Goal: Transaction & Acquisition: Download file/media

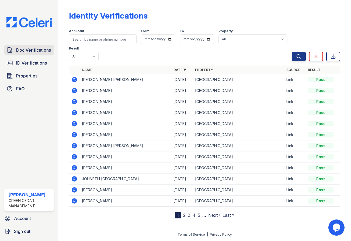
click at [28, 50] on span "Doc Verifications" at bounding box center [33, 50] width 35 height 6
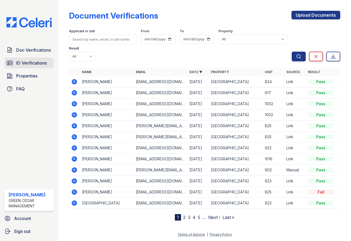
click at [33, 60] on span "ID Verifications" at bounding box center [31, 63] width 31 height 6
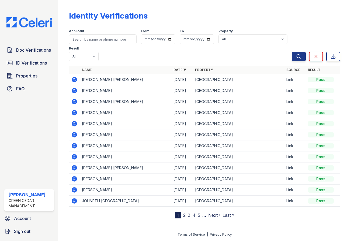
click at [75, 80] on icon at bounding box center [74, 79] width 5 height 5
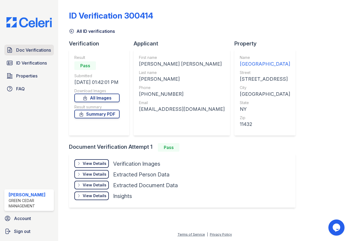
click at [21, 54] on link "Doc Verifications" at bounding box center [29, 50] width 50 height 11
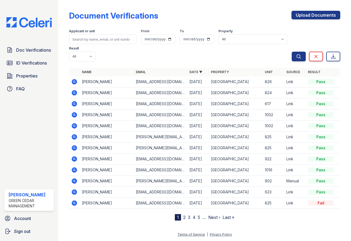
click at [74, 82] on icon at bounding box center [73, 81] width 1 height 1
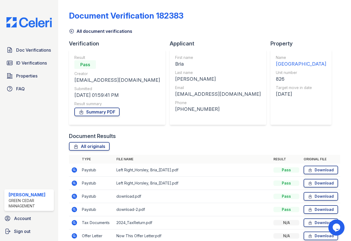
scroll to position [78, 0]
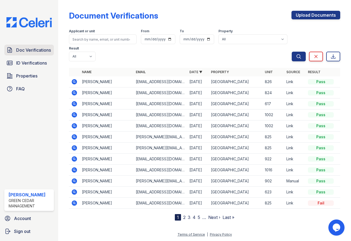
click at [38, 47] on span "Doc Verifications" at bounding box center [33, 50] width 35 height 6
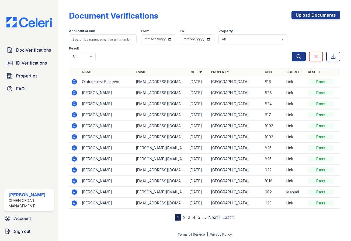
click at [74, 83] on icon at bounding box center [74, 81] width 5 height 5
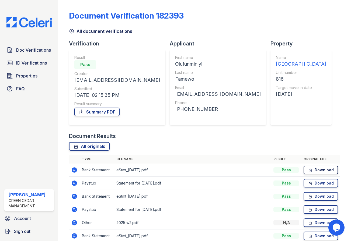
click at [320, 168] on link "Download" at bounding box center [320, 170] width 34 height 9
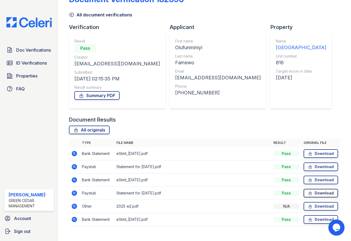
scroll to position [25, 0]
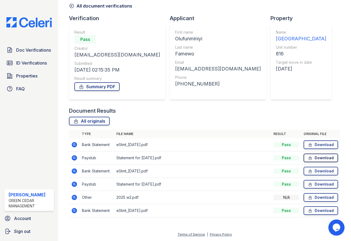
click at [320, 159] on link "Download" at bounding box center [320, 158] width 34 height 9
click at [316, 200] on link "Download" at bounding box center [320, 197] width 34 height 9
click at [312, 159] on link "Download" at bounding box center [320, 158] width 34 height 9
click at [314, 175] on link "Download" at bounding box center [320, 171] width 34 height 9
